Goal: Find specific page/section: Find specific page/section

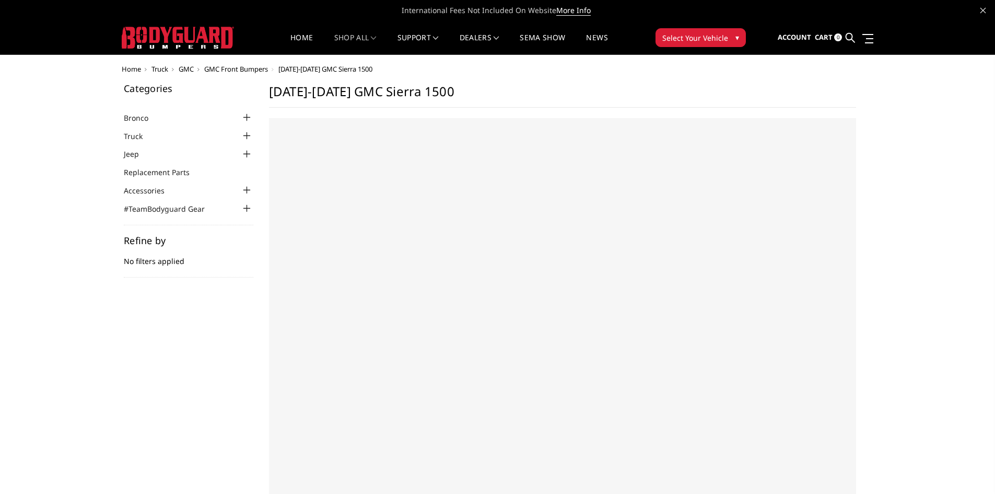
select select "US"
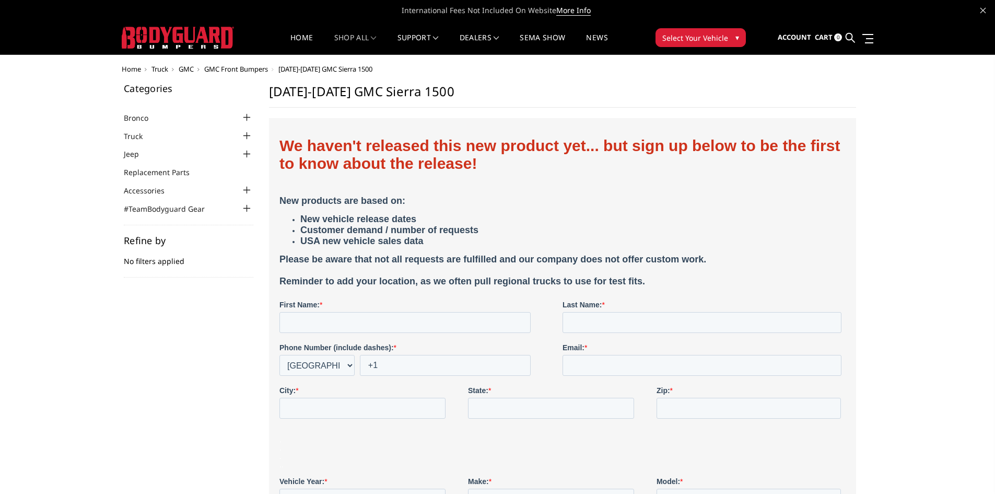
click at [162, 68] on span "Truck" at bounding box center [160, 68] width 17 height 9
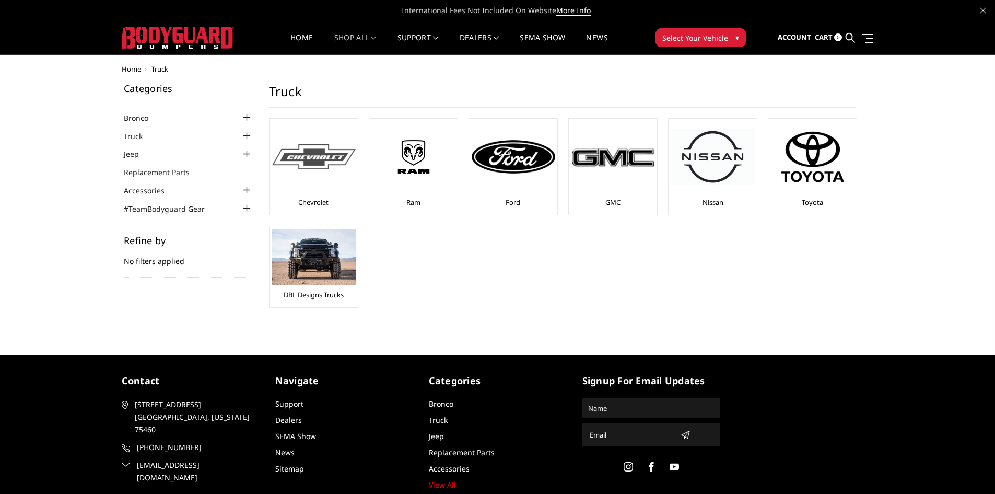
click at [306, 152] on img at bounding box center [314, 157] width 84 height 26
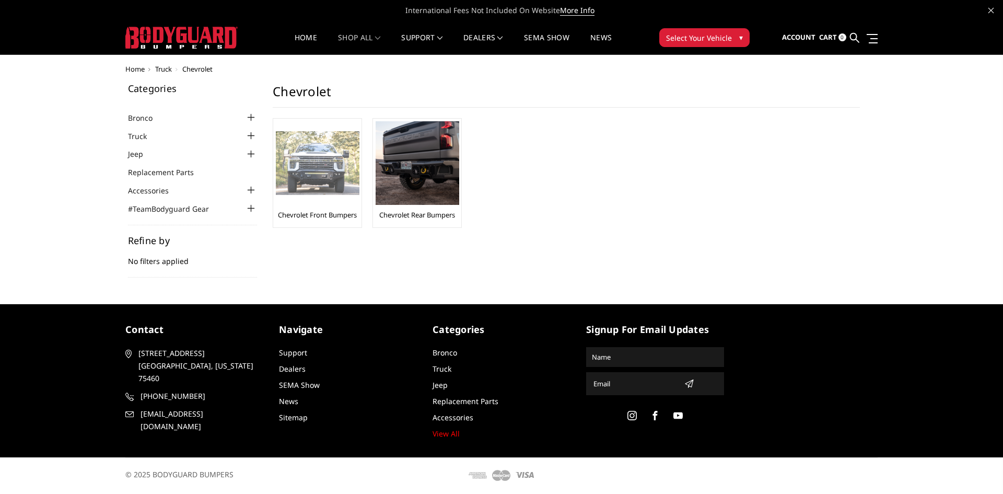
drag, startPoint x: 0, startPoint y: 0, endPoint x: 306, endPoint y: 152, distance: 341.9
click at [306, 152] on img at bounding box center [318, 163] width 84 height 64
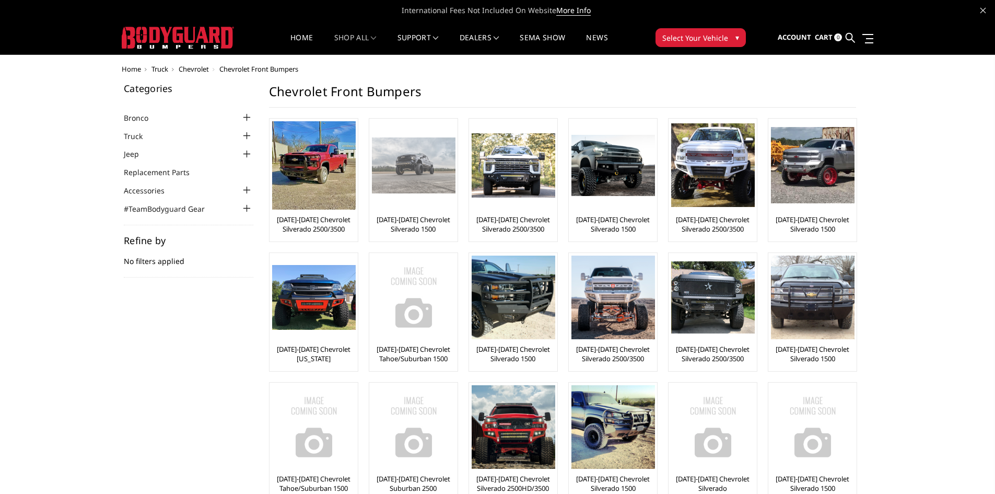
click at [420, 181] on img at bounding box center [414, 164] width 84 height 55
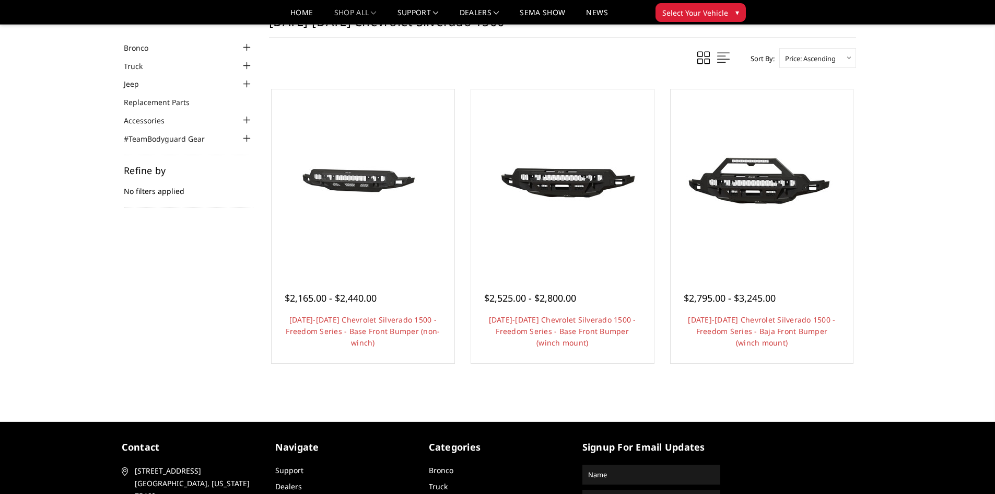
scroll to position [52, 0]
